Goal: Task Accomplishment & Management: Use online tool/utility

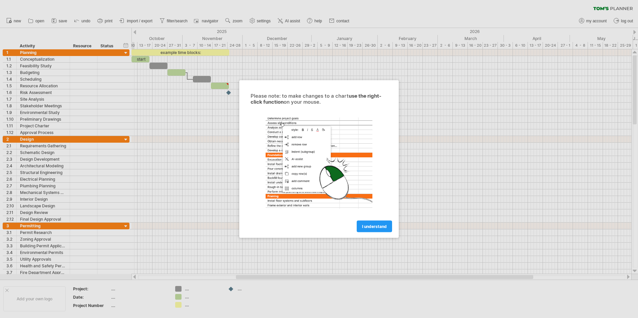
click at [372, 228] on span "I understand" at bounding box center [374, 226] width 25 height 5
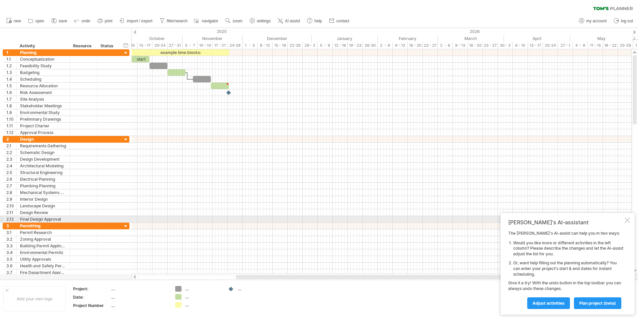
click at [627, 219] on div at bounding box center [626, 220] width 5 height 5
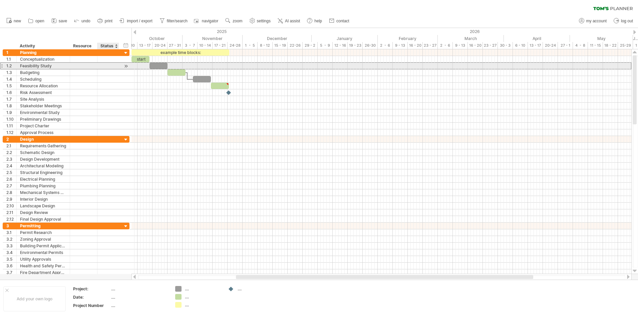
click at [108, 67] on div at bounding box center [108, 66] width 15 height 6
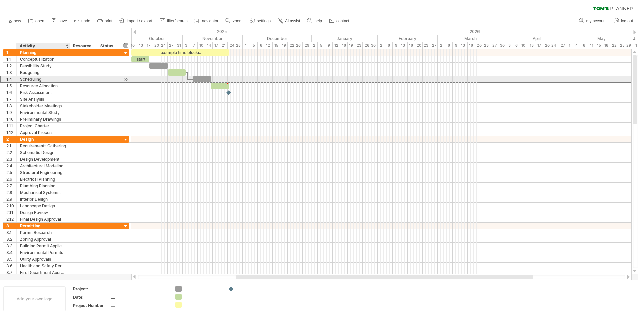
click at [38, 80] on div "Scheduling" at bounding box center [43, 79] width 46 height 6
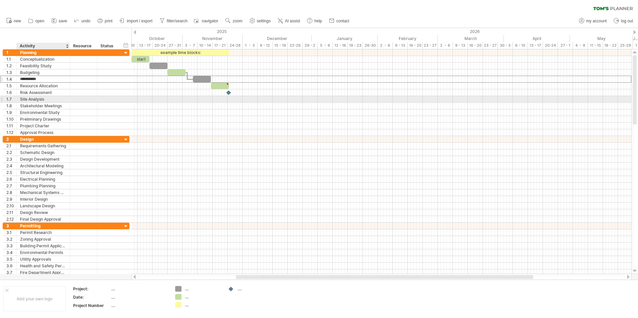
click at [62, 96] on div "Site Analysis" at bounding box center [43, 99] width 46 height 6
click at [202, 78] on div at bounding box center [202, 79] width 18 height 6
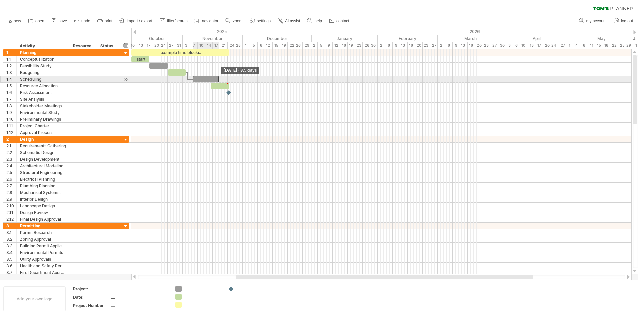
drag, startPoint x: 210, startPoint y: 78, endPoint x: 217, endPoint y: 77, distance: 7.7
click at [217, 77] on span at bounding box center [218, 79] width 3 height 6
click at [60, 20] on span "save" at bounding box center [63, 21] width 8 height 5
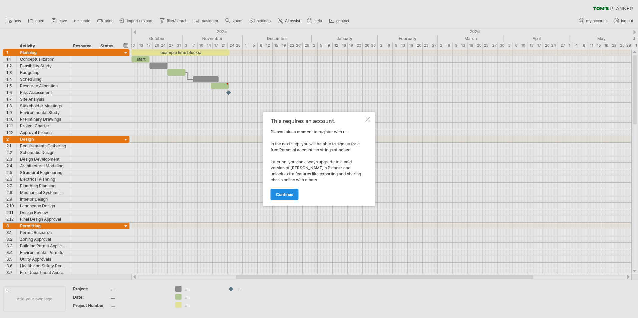
click at [285, 195] on span "continue" at bounding box center [284, 194] width 17 height 5
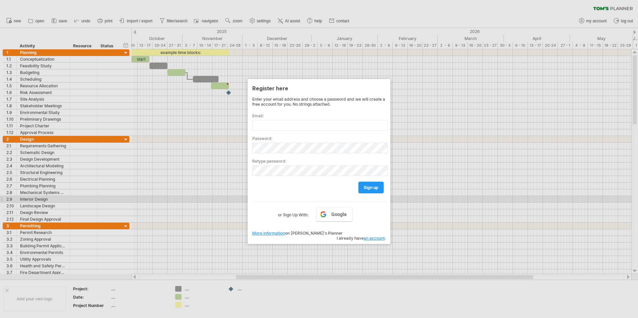
click at [207, 201] on div at bounding box center [319, 159] width 638 height 318
click at [48, 31] on div at bounding box center [319, 159] width 638 height 318
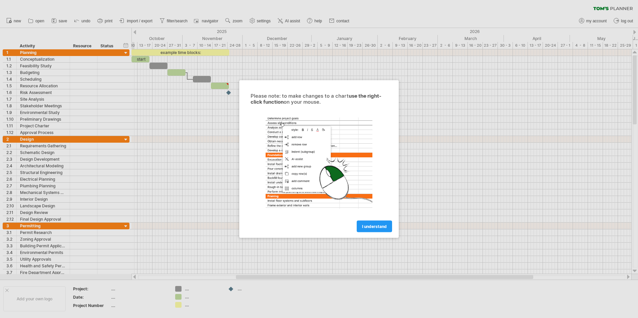
click at [370, 227] on span "I understand" at bounding box center [374, 226] width 25 height 5
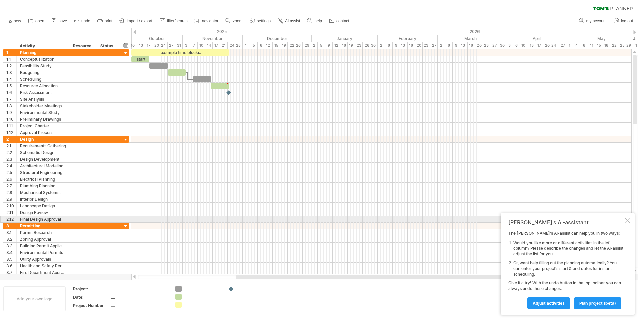
click at [628, 221] on div at bounding box center [626, 220] width 5 height 5
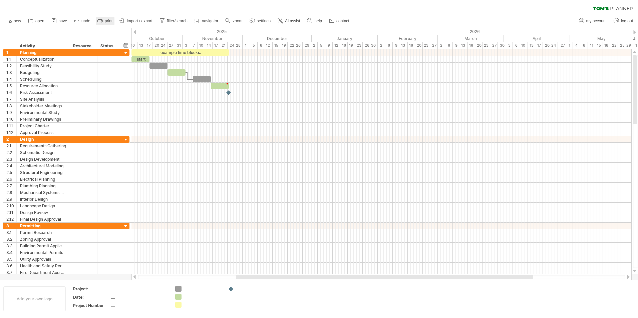
click at [108, 22] on span "print" at bounding box center [109, 21] width 8 height 5
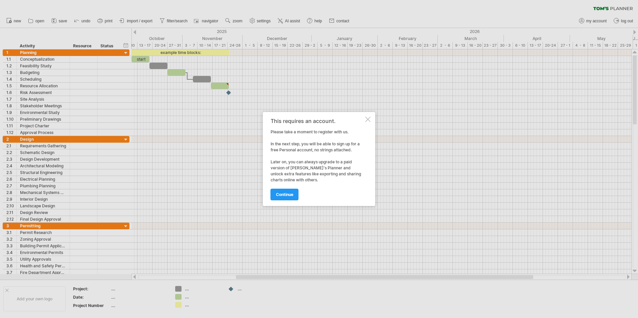
click at [368, 119] on div at bounding box center [367, 119] width 5 height 5
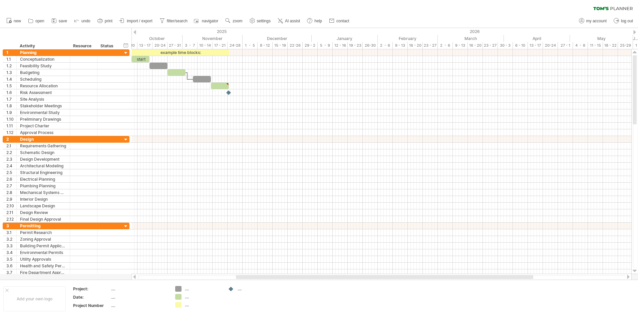
click at [138, 21] on span "import / export" at bounding box center [140, 21] width 26 height 5
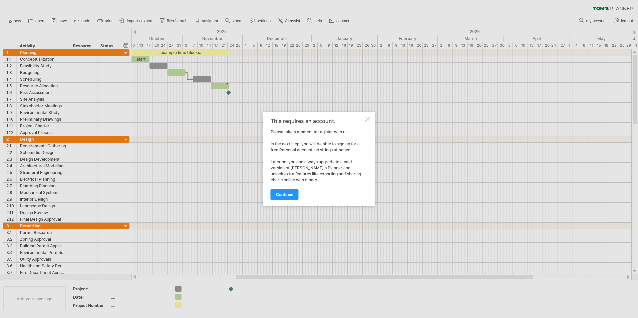
click at [368, 120] on div at bounding box center [367, 119] width 5 height 5
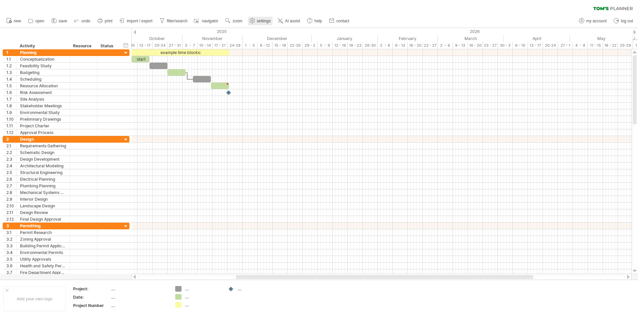
click at [265, 21] on span "settings" at bounding box center [264, 21] width 14 height 5
select select "*"
select select "**"
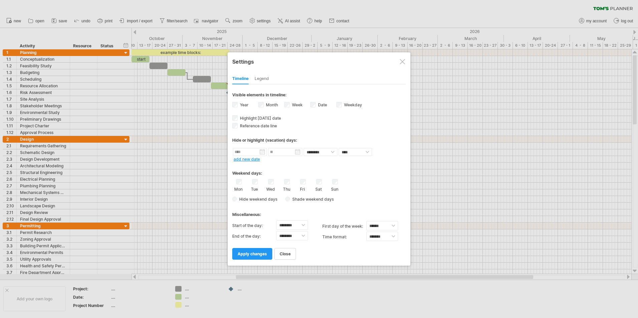
click at [265, 21] on div at bounding box center [319, 159] width 638 height 318
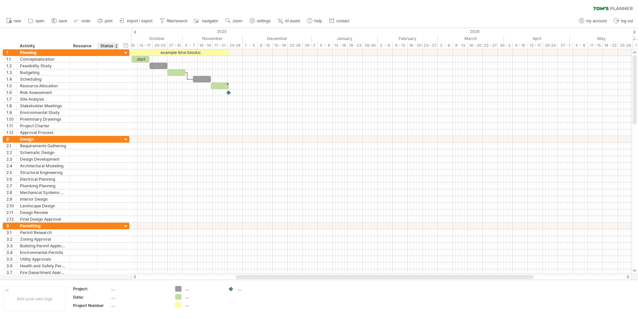
drag, startPoint x: 20, startPoint y: 29, endPoint x: 112, endPoint y: 38, distance: 92.1
click at [112, 38] on div "hide start/end/duration show start/end/duration ******** Activity ******** Reso…" at bounding box center [65, 38] width 131 height 21
drag, startPoint x: 21, startPoint y: 6, endPoint x: 100, endPoint y: 56, distance: 93.6
click at [127, 75] on div "Trying to reach [DOMAIN_NAME] Connected again... 0% clear filter new 1" at bounding box center [319, 159] width 638 height 318
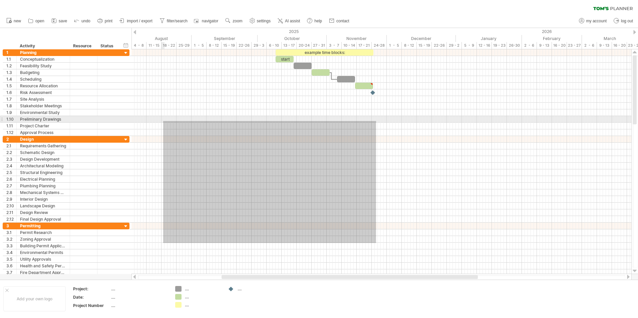
drag, startPoint x: 228, startPoint y: 235, endPoint x: 168, endPoint y: 122, distance: 128.3
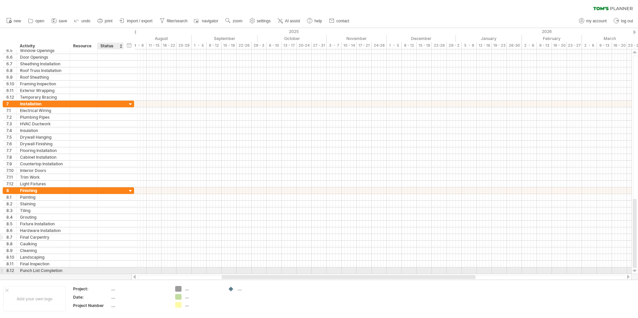
drag, startPoint x: 116, startPoint y: 270, endPoint x: 121, endPoint y: 239, distance: 31.4
click at [121, 239] on div "**********" at bounding box center [68, 230] width 131 height 87
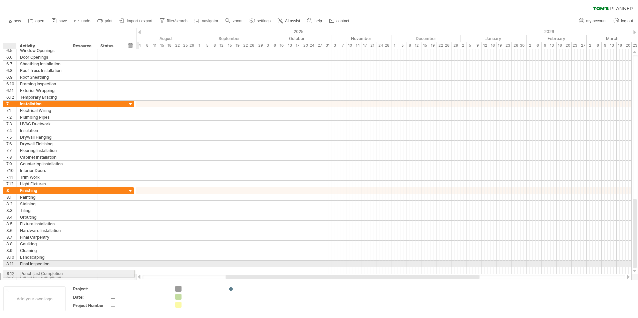
drag, startPoint x: 8, startPoint y: 270, endPoint x: 5, endPoint y: 274, distance: 4.3
click at [5, 274] on div "**********" at bounding box center [68, 276] width 131 height 7
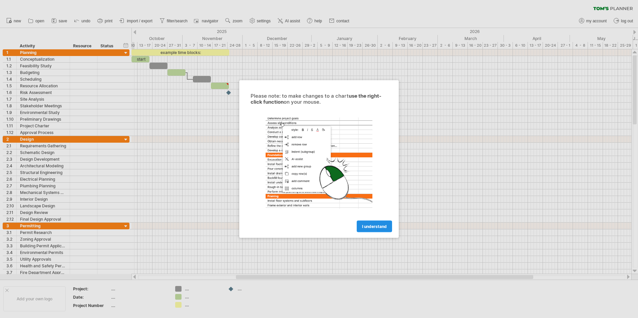
click at [373, 224] on span "I understand" at bounding box center [374, 226] width 25 height 5
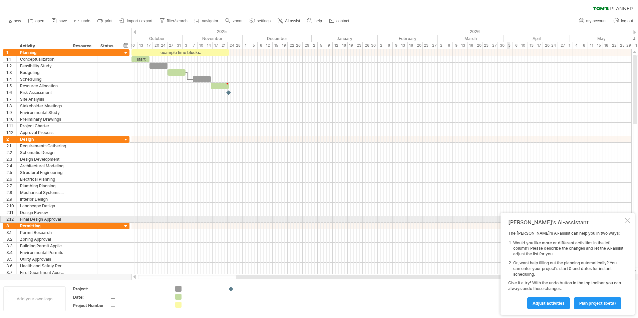
click at [625, 219] on div at bounding box center [626, 220] width 5 height 5
